Goal: Information Seeking & Learning: Learn about a topic

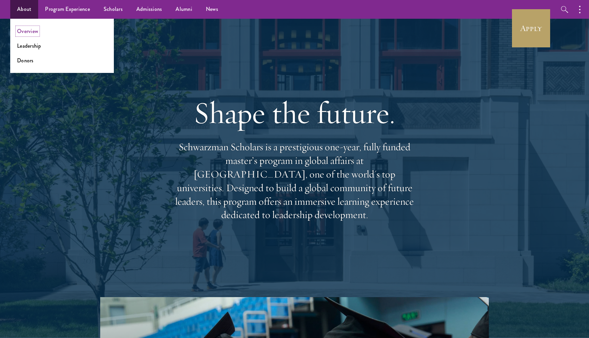
click at [30, 33] on link "Overview" at bounding box center [27, 31] width 21 height 8
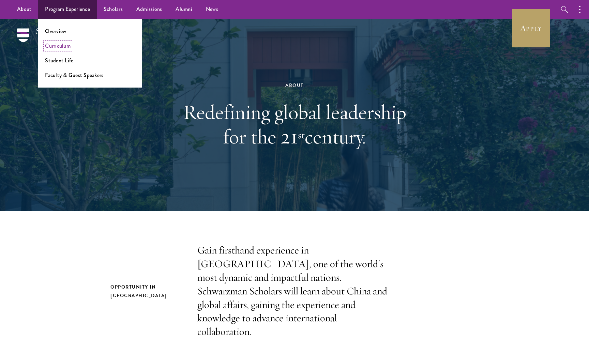
click at [60, 45] on link "Curriculum" at bounding box center [58, 46] width 26 height 8
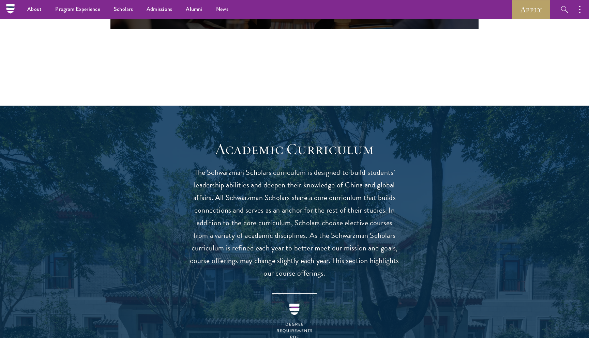
scroll to position [408, 0]
